Goal: Transaction & Acquisition: Purchase product/service

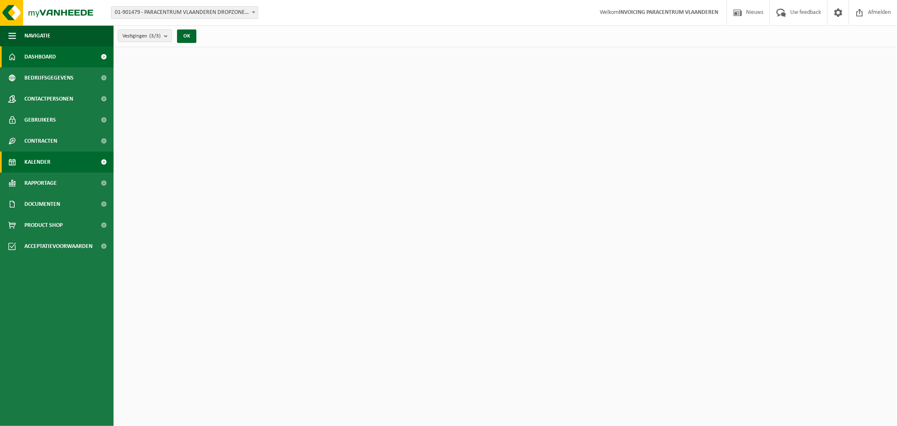
click at [46, 158] on span "Kalender" at bounding box center [37, 161] width 26 height 21
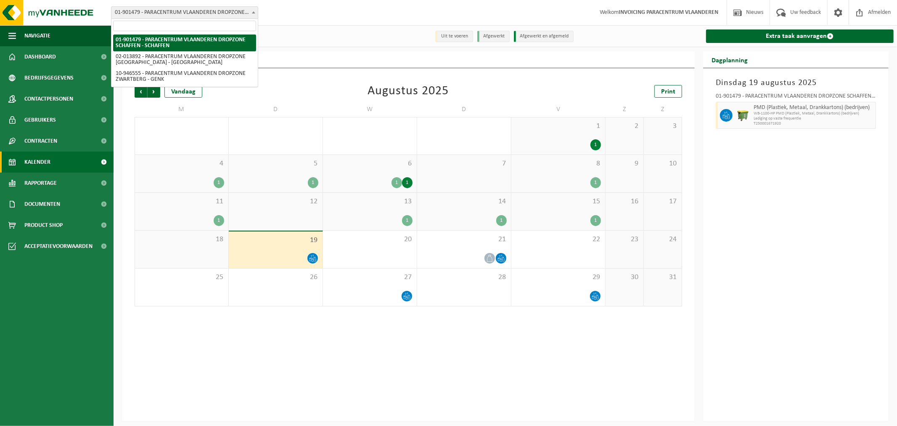
click at [234, 11] on span "01-901479 - PARACENTRUM VLAANDEREN DROPZONE SCHAFFEN - SCHAFFEN" at bounding box center [184, 13] width 146 height 12
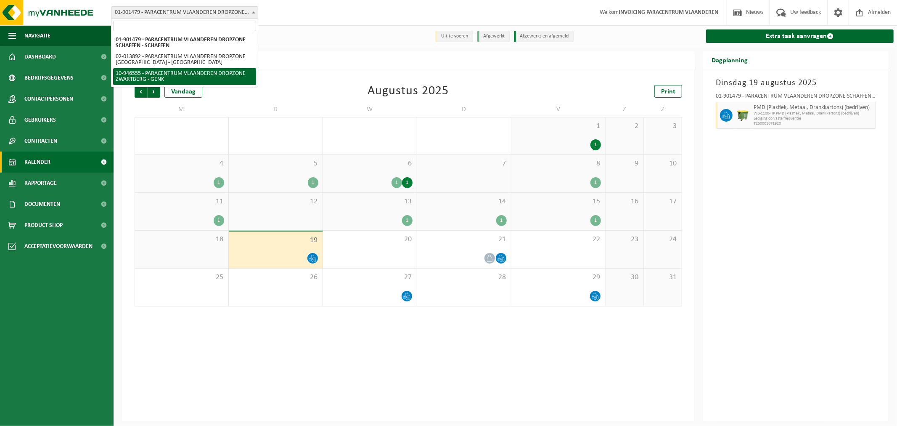
select select "142146"
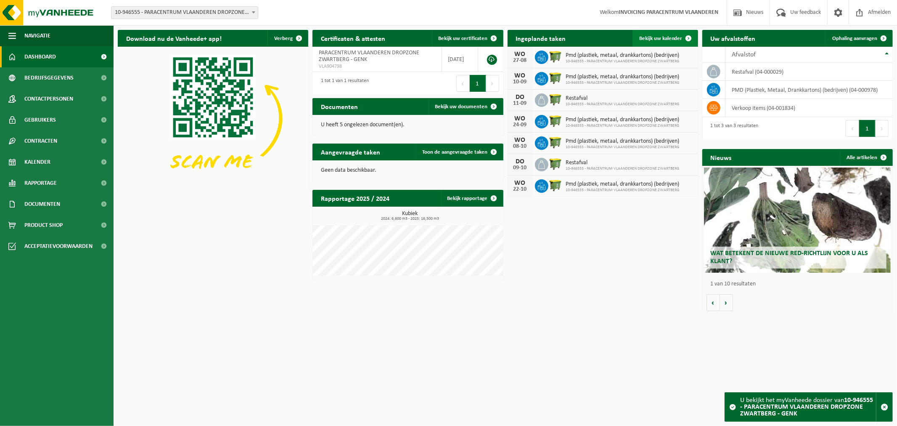
click at [656, 39] on span "Bekijk uw kalender" at bounding box center [660, 38] width 43 height 5
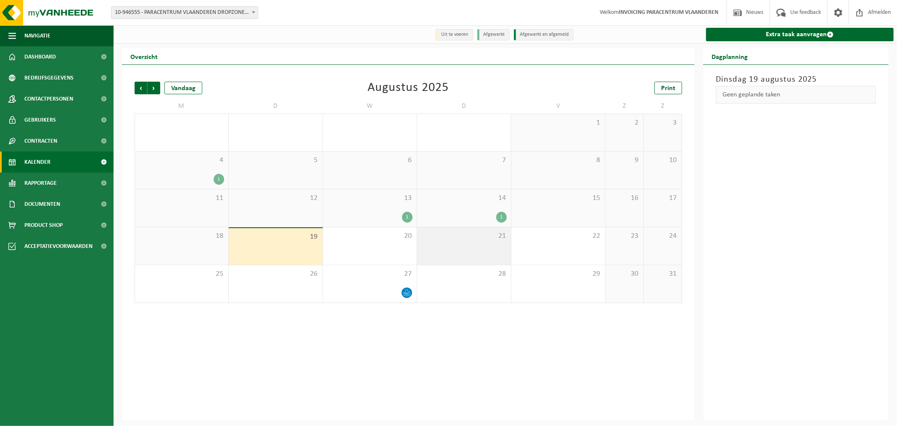
click at [474, 249] on div "21" at bounding box center [464, 245] width 94 height 37
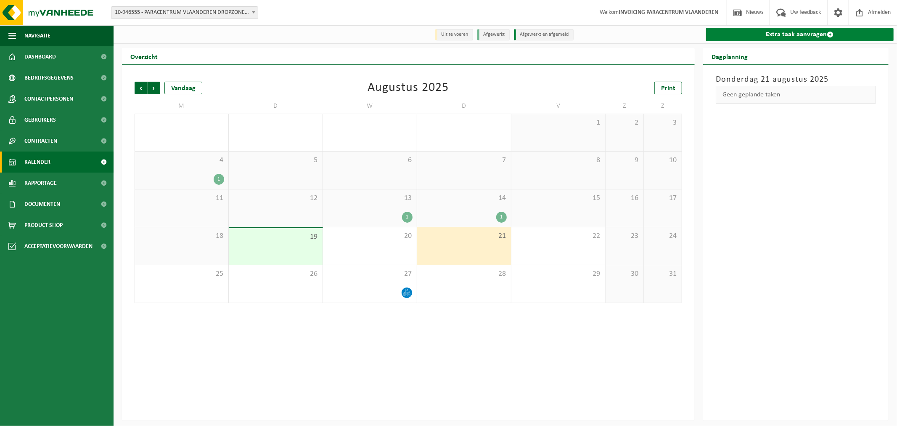
click at [774, 31] on link "Extra taak aanvragen" at bounding box center [800, 34] width 188 height 13
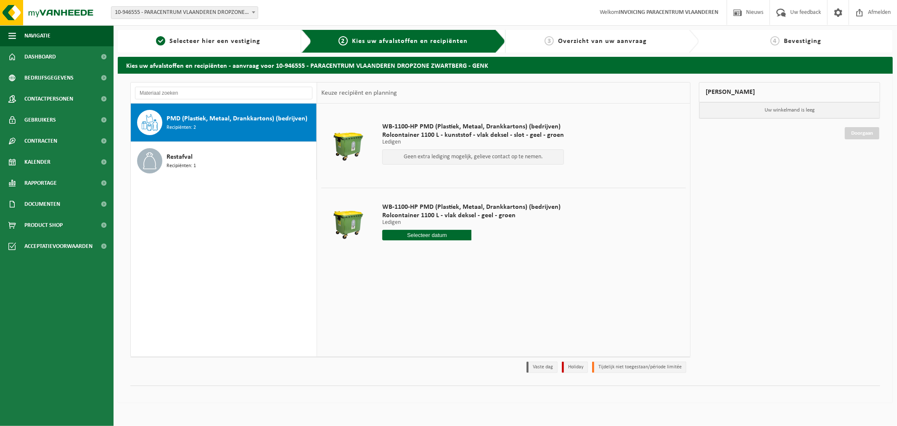
click at [446, 237] on input "text" at bounding box center [426, 235] width 89 height 11
click at [421, 324] on div "20" at bounding box center [420, 323] width 15 height 13
type input "Van 2025-08-20"
click at [419, 265] on button "In winkelmand" at bounding box center [406, 266] width 46 height 13
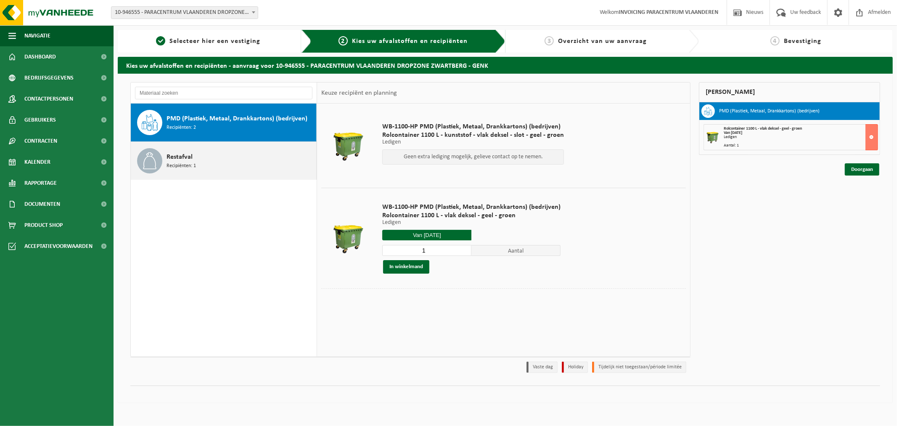
click at [197, 160] on div "Restafval Recipiënten: 1" at bounding box center [241, 160] width 148 height 25
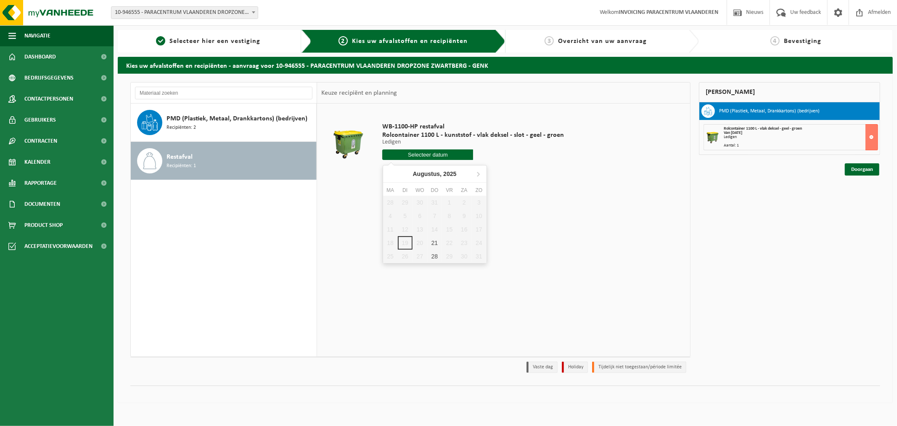
click at [434, 154] on input "text" at bounding box center [427, 154] width 91 height 11
click at [439, 244] on div "21" at bounding box center [434, 242] width 15 height 13
type input "Van 2025-08-21"
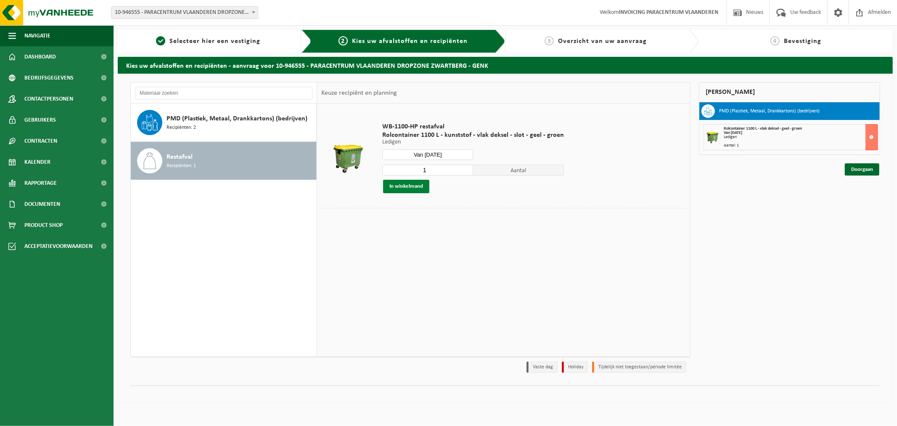
click at [421, 187] on button "In winkelmand" at bounding box center [406, 186] width 46 height 13
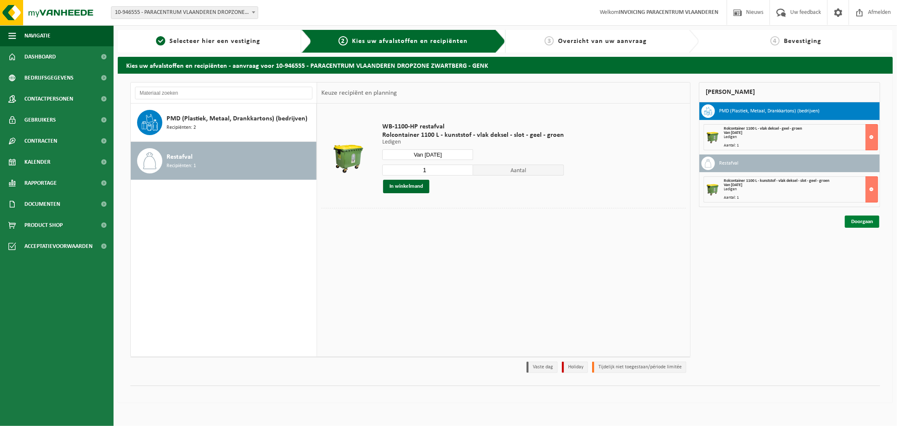
click at [871, 222] on link "Doorgaan" at bounding box center [862, 221] width 34 height 12
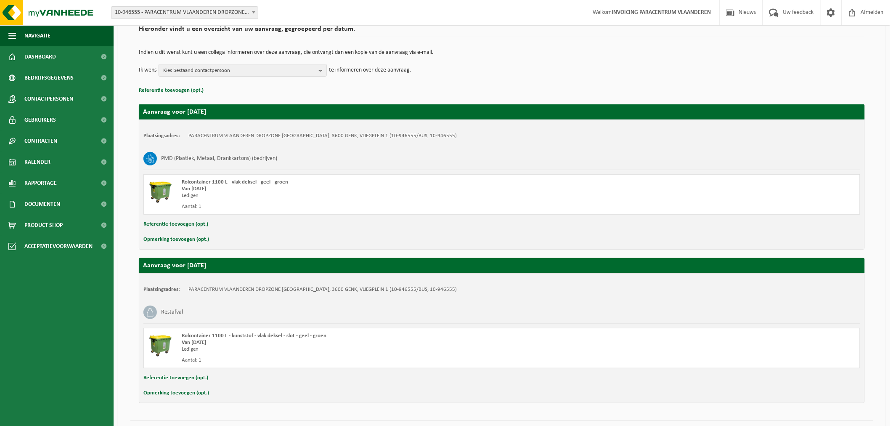
scroll to position [89, 0]
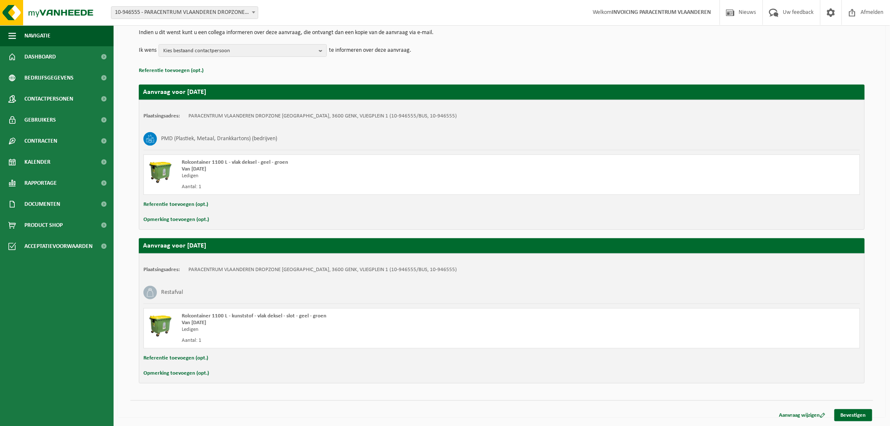
drag, startPoint x: 40, startPoint y: 317, endPoint x: 236, endPoint y: 70, distance: 315.3
click at [40, 317] on ul "Navigatie Nieuws Uw feedback Afmelden Dashboard Bedrijfsgegevens Contactpersone…" at bounding box center [57, 225] width 114 height 400
click at [282, 49] on span "Kies bestaand contactpersoon" at bounding box center [239, 51] width 152 height 13
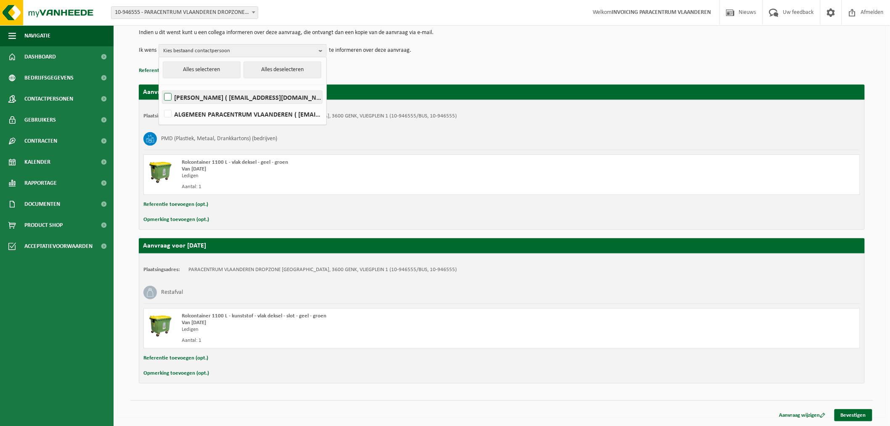
click at [166, 98] on label "LOUISA FUZEAU-VERWIMP ( office@skydiveflanders.be )" at bounding box center [242, 97] width 160 height 13
click at [161, 87] on input "LOUISA FUZEAU-VERWIMP ( office@skydiveflanders.be )" at bounding box center [161, 86] width 0 height 0
checkbox input "true"
click at [382, 76] on div "Aanvraag voor 2025-08-20 Plaatsingsadres: PARACENTRUM VLAANDEREN DROPZONE ZWART…" at bounding box center [502, 229] width 726 height 307
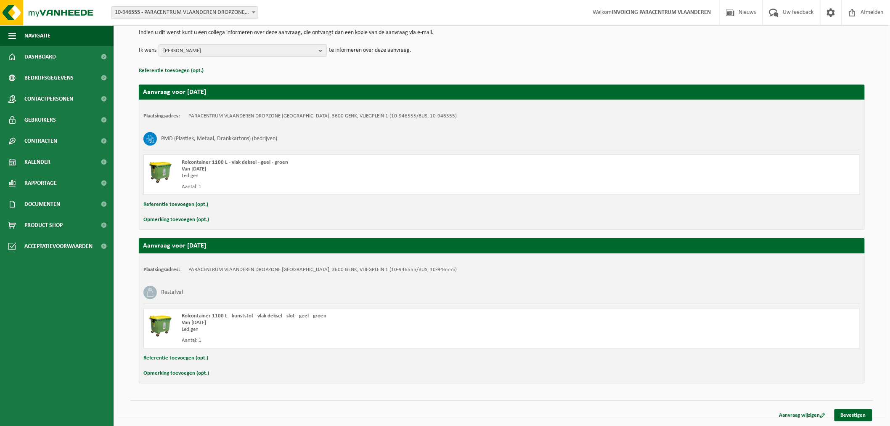
click at [847, 397] on div "Hieronder vindt u een overzicht van uw aanvraag, gegroepeerd per datum. Indien …" at bounding box center [502, 201] width 768 height 432
click at [856, 416] on link "Bevestigen" at bounding box center [854, 415] width 38 height 12
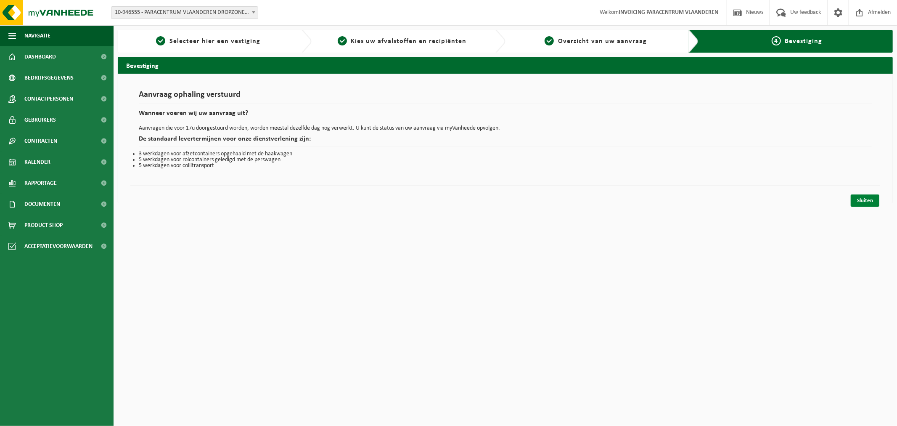
click at [863, 200] on link "Sluiten" at bounding box center [865, 200] width 29 height 12
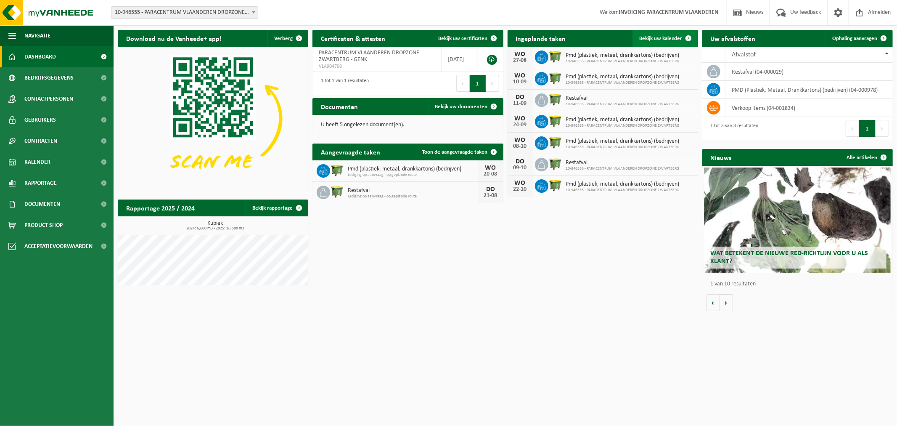
click at [669, 37] on span "Bekijk uw kalender" at bounding box center [660, 38] width 43 height 5
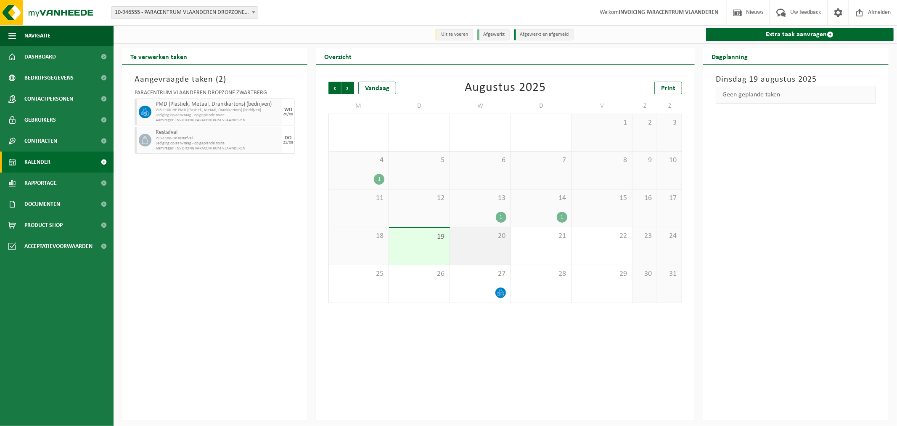
click at [464, 372] on div "Vorige Volgende Vandaag Augustus 2025 Print M D W D V Z Z 28 29 30 31 1 1 2 3 4…" at bounding box center [505, 242] width 379 height 355
click at [505, 243] on div "20" at bounding box center [480, 245] width 61 height 37
click at [530, 245] on div "21" at bounding box center [541, 245] width 61 height 37
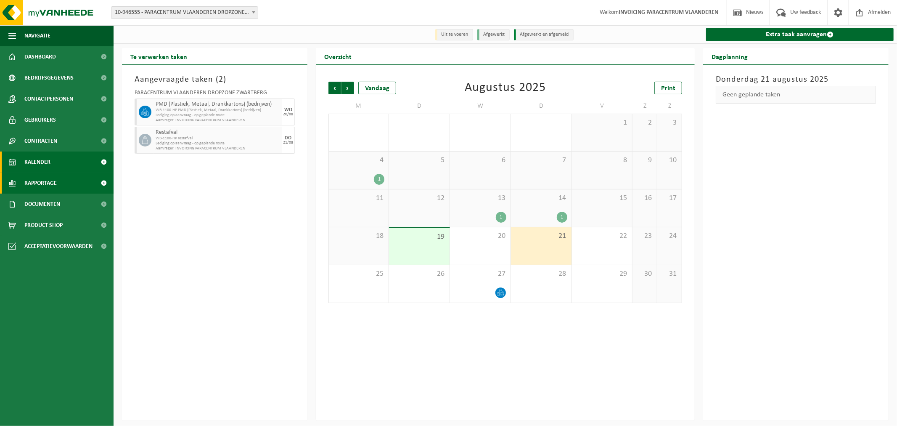
click at [31, 183] on span "Rapportage" at bounding box center [40, 182] width 32 height 21
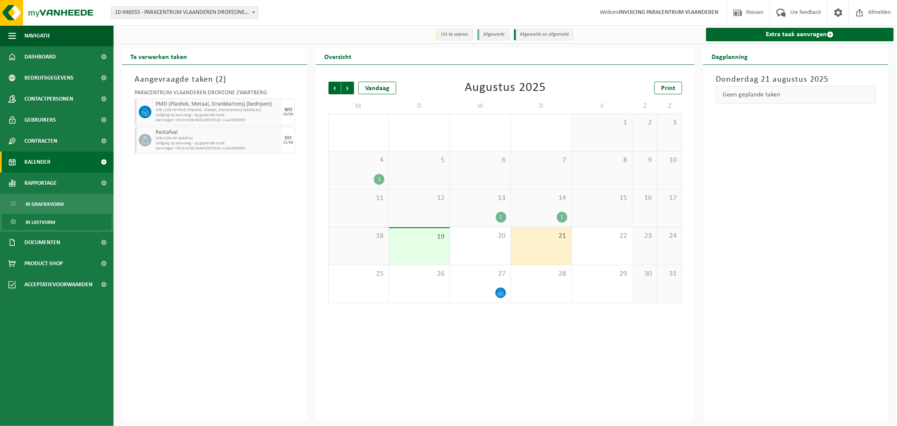
click at [41, 219] on span "In lijstvorm" at bounding box center [40, 222] width 29 height 16
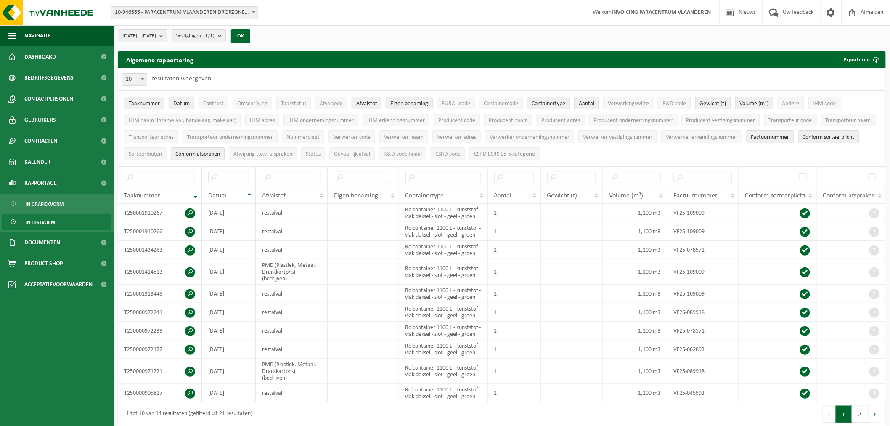
click at [215, 38] on span "Vestigingen (1/1)" at bounding box center [195, 36] width 38 height 13
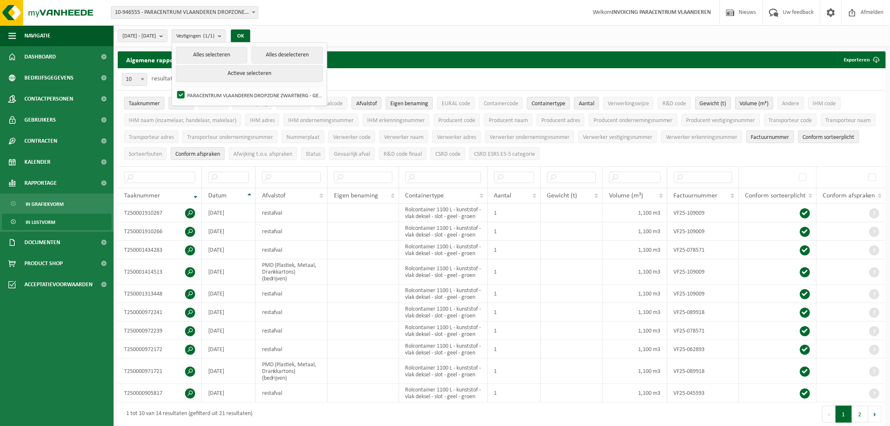
click at [379, 29] on div "[DATE] - [DATE] Huidige maand Vorige maand Laatste 6 maanden Huidig jaar Vorig …" at bounding box center [502, 36] width 776 height 22
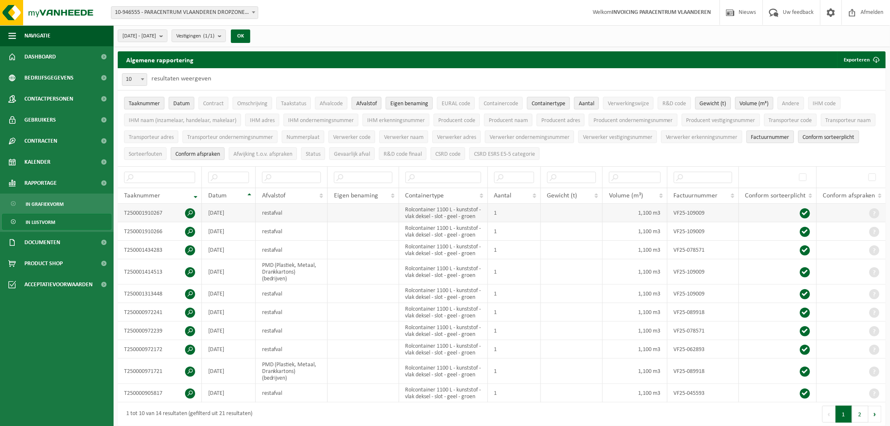
click at [185, 209] on span at bounding box center [190, 213] width 10 height 10
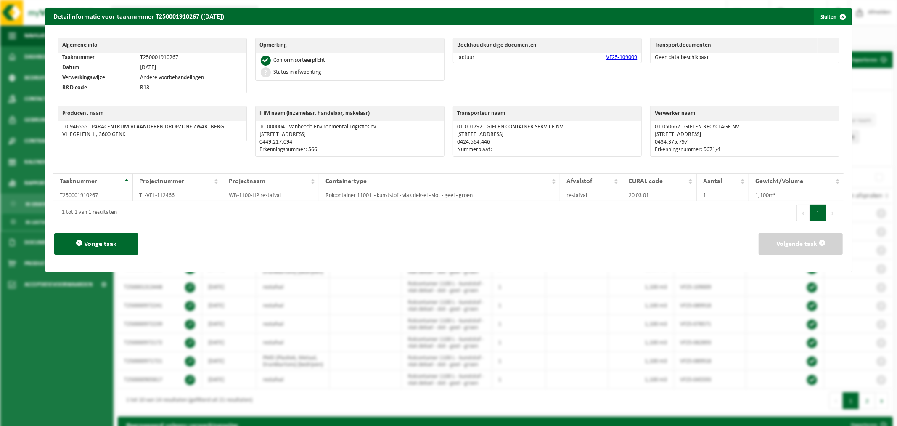
click at [826, 17] on button "Sluiten" at bounding box center [832, 16] width 37 height 17
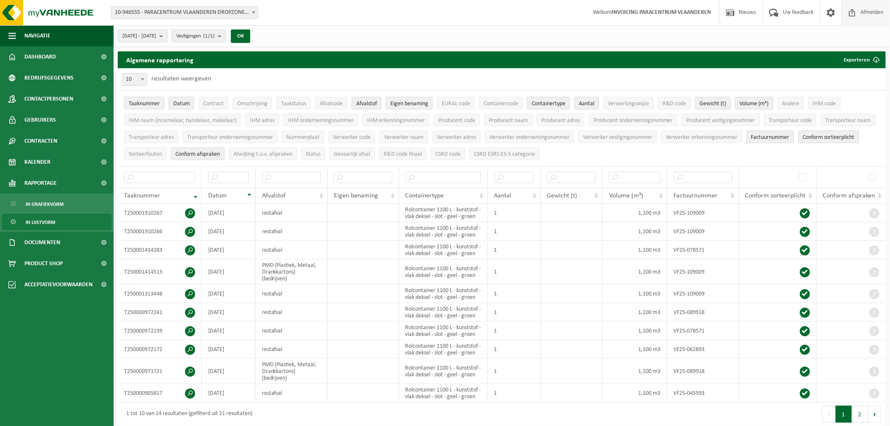
click at [873, 17] on span "Afmelden" at bounding box center [872, 12] width 27 height 25
